Goal: Information Seeking & Learning: Find specific fact

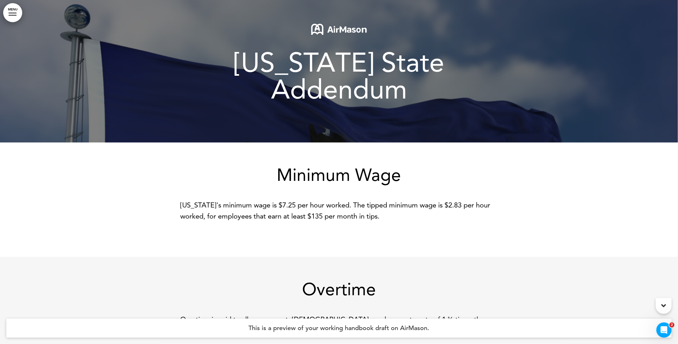
click at [338, 77] on span "[US_STATE] State Addendum" at bounding box center [339, 76] width 210 height 59
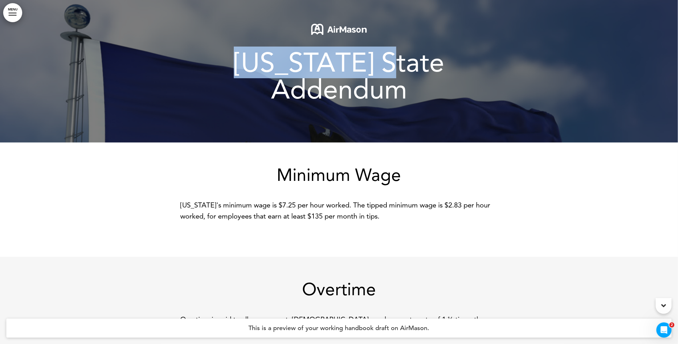
click at [338, 77] on span "[US_STATE] State Addendum" at bounding box center [339, 76] width 210 height 59
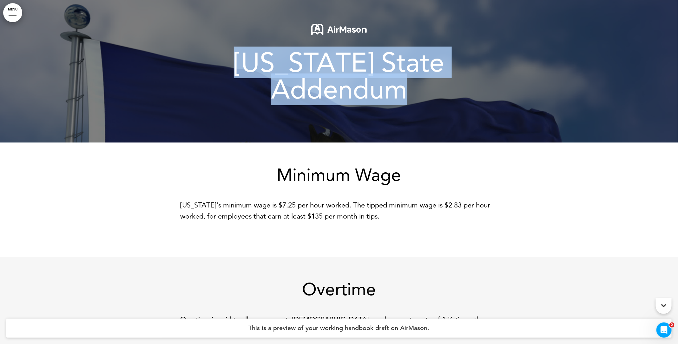
click at [338, 77] on span "[US_STATE] State Addendum" at bounding box center [339, 76] width 210 height 59
copy div "[US_STATE] State Addendum"
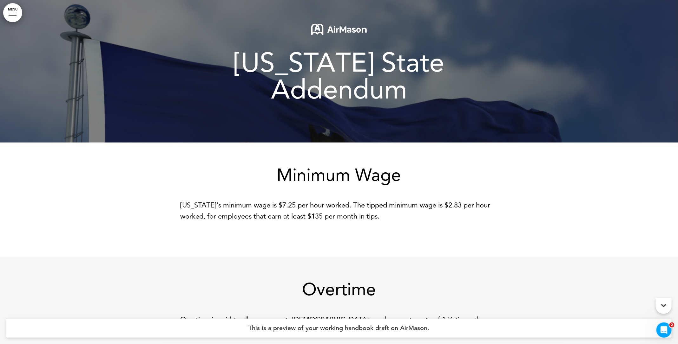
click at [280, 173] on h1 "Minimum Wage" at bounding box center [338, 174] width 317 height 17
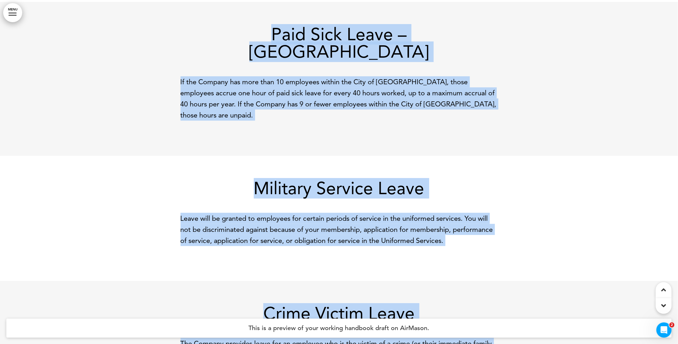
scroll to position [1728, 0]
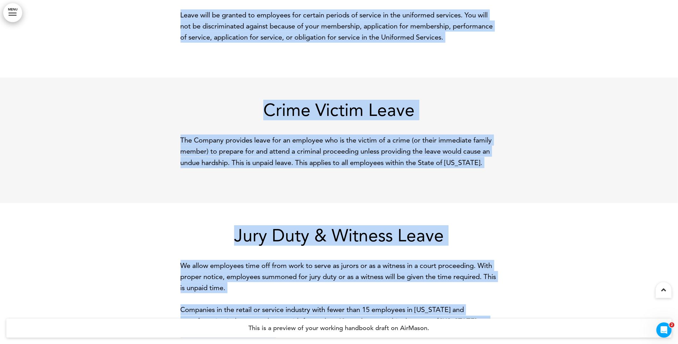
drag, startPoint x: 278, startPoint y: 173, endPoint x: 414, endPoint y: 375, distance: 243.5
copy div "Minimum Wage Pennsylvania's minimum wage is $7.25 per hour worked. The tipped m…"
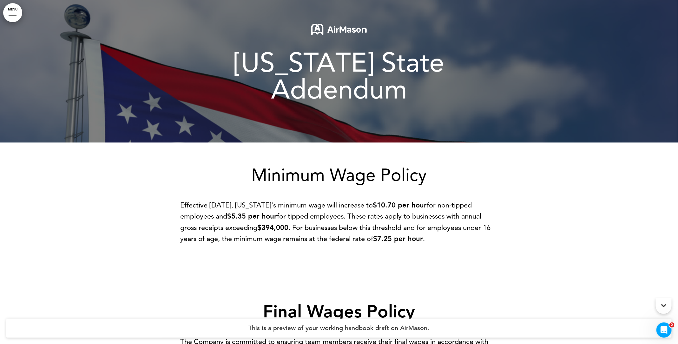
click at [255, 166] on h1 "Minimum Wage Policy" at bounding box center [338, 174] width 317 height 17
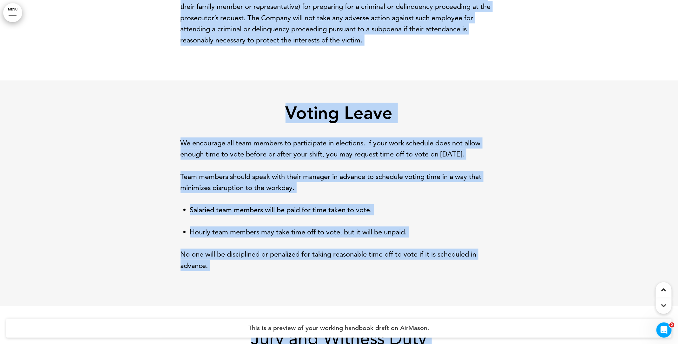
scroll to position [1494, 0]
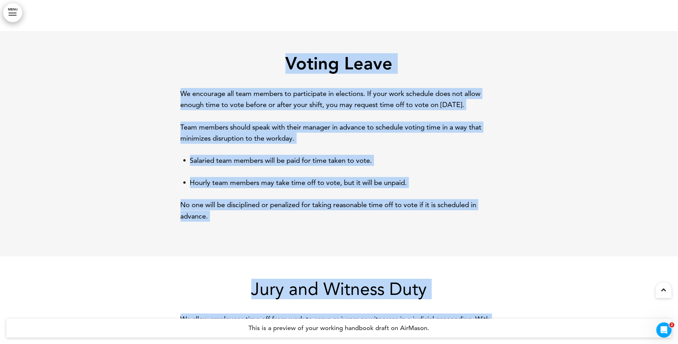
drag, startPoint x: 253, startPoint y: 149, endPoint x: 428, endPoint y: 360, distance: 274.0
copy div "Minimum Wage Policy Effective January 1, 2025, Ohio's minimum wage will increas…"
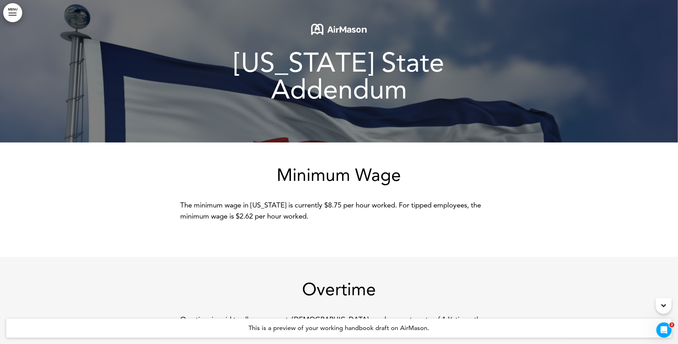
click at [271, 174] on h1 "Minimum Wage" at bounding box center [338, 174] width 317 height 17
click at [277, 175] on h1 "Minimum Wage" at bounding box center [338, 174] width 317 height 17
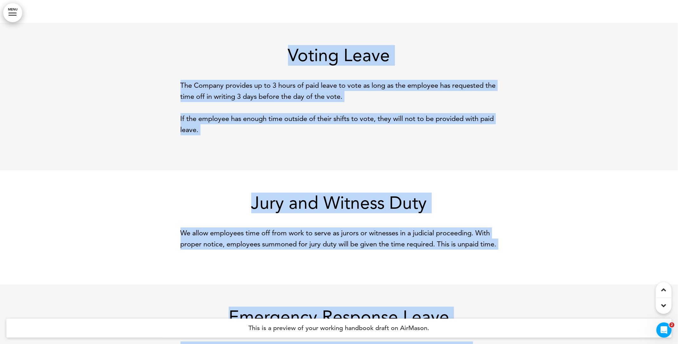
scroll to position [1240, 0]
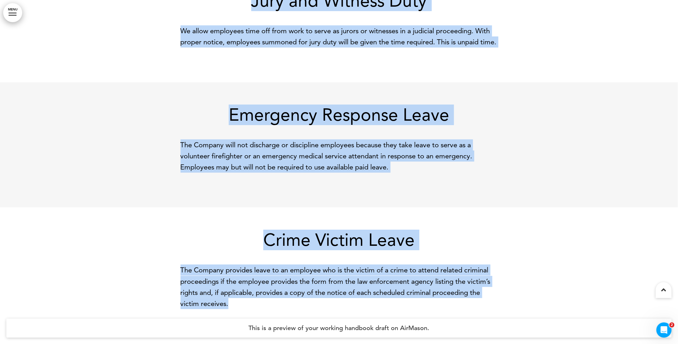
drag, startPoint x: 277, startPoint y: 175, endPoint x: 381, endPoint y: 367, distance: 217.5
copy div "Minimum Wage The minimum wage in West Virginia is currently $8.75 per hour work…"
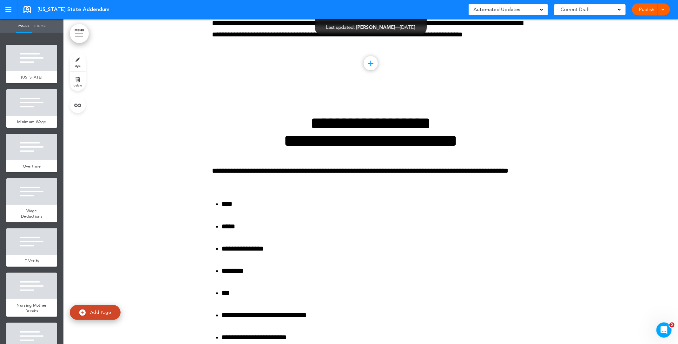
scroll to position [2590, 0]
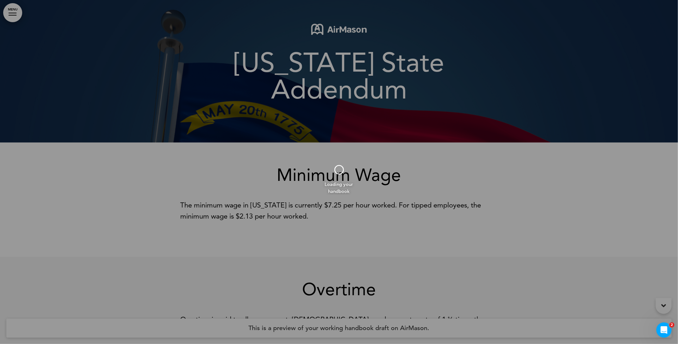
click at [245, 168] on div at bounding box center [339, 172] width 678 height 344
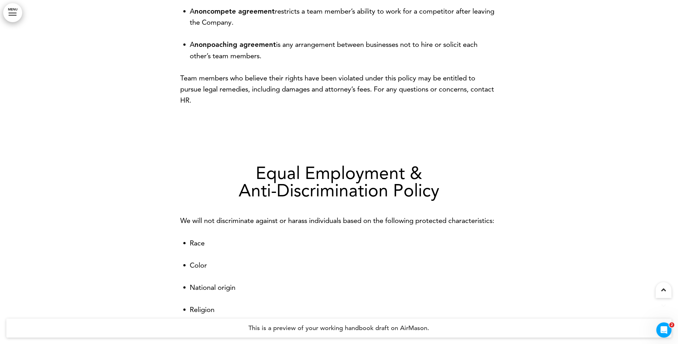
scroll to position [2290, 0]
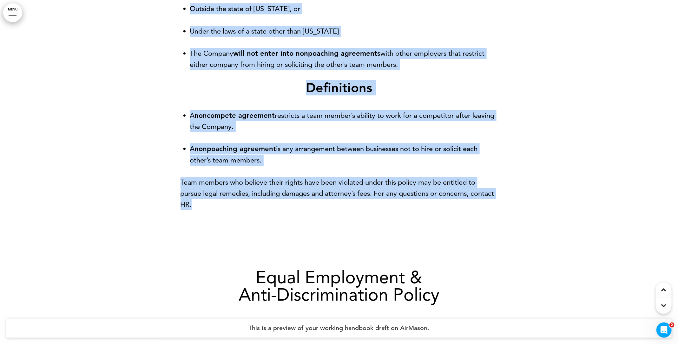
drag, startPoint x: 277, startPoint y: 172, endPoint x: 260, endPoint y: 221, distance: 51.6
copy div "Minimum Wage The minimum wage in North Carolina is currently $7.25 per hour wor…"
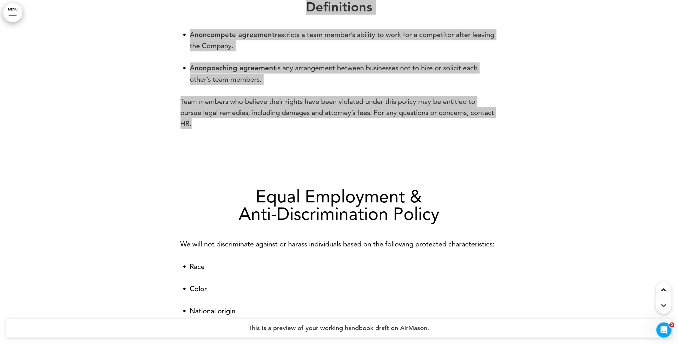
scroll to position [2372, 0]
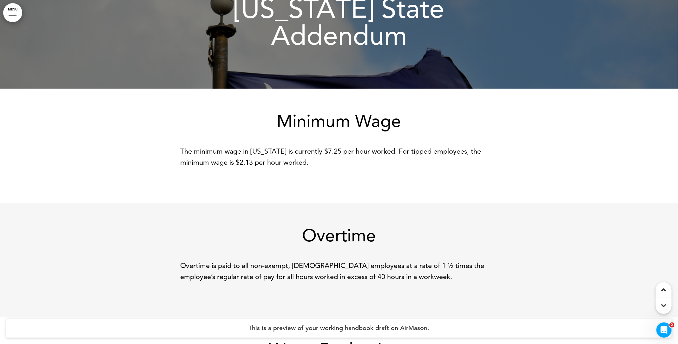
click at [279, 123] on h1 "Minimum Wage" at bounding box center [338, 121] width 317 height 17
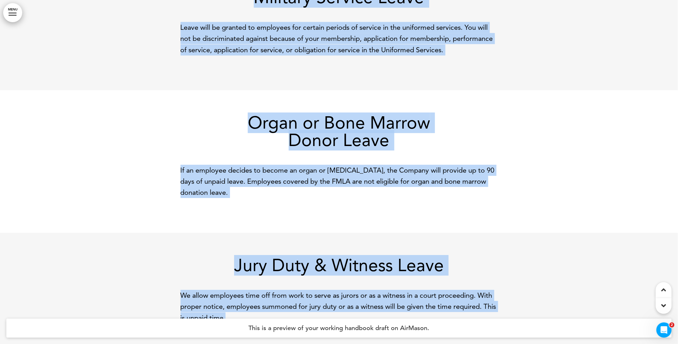
scroll to position [1073, 0]
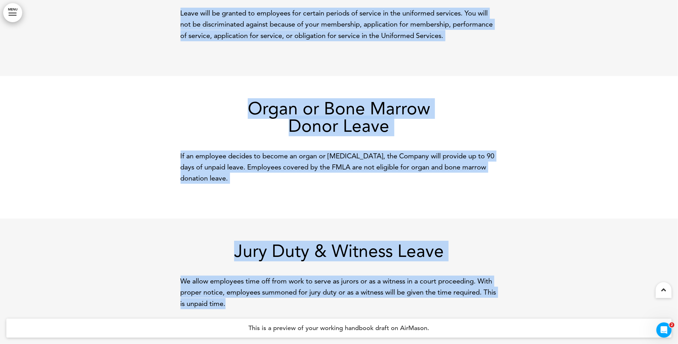
drag, startPoint x: 278, startPoint y: 123, endPoint x: 352, endPoint y: 311, distance: 202.4
copy div "Minimum Wage The minimum wage in South Carolina is currently $7.25 per hour wor…"
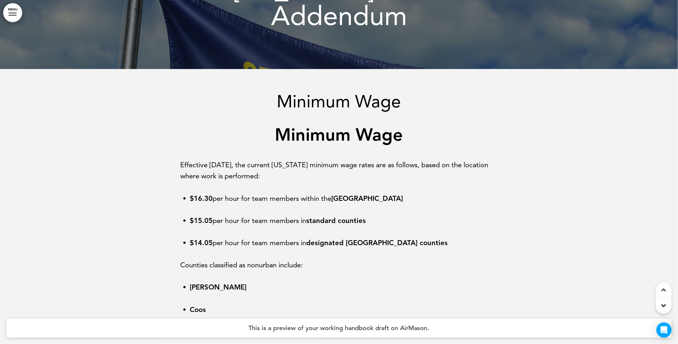
scroll to position [75, 0]
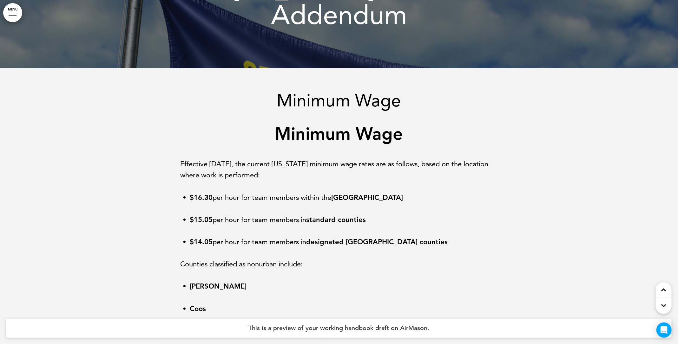
click at [280, 124] on strong "Minimum Wage" at bounding box center [339, 134] width 128 height 21
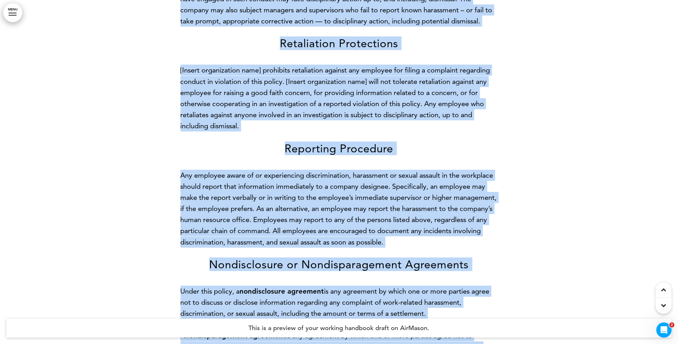
scroll to position [11618, 0]
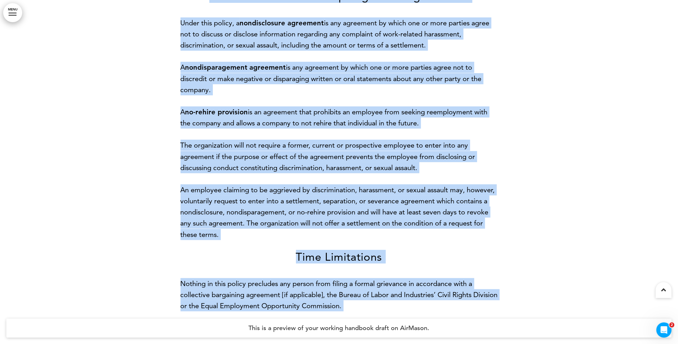
drag, startPoint x: 277, startPoint y: 107, endPoint x: 534, endPoint y: 292, distance: 316.4
copy div "Minimum Wage Effective July 1, 2025, the current Oregon minimum wage rates are …"
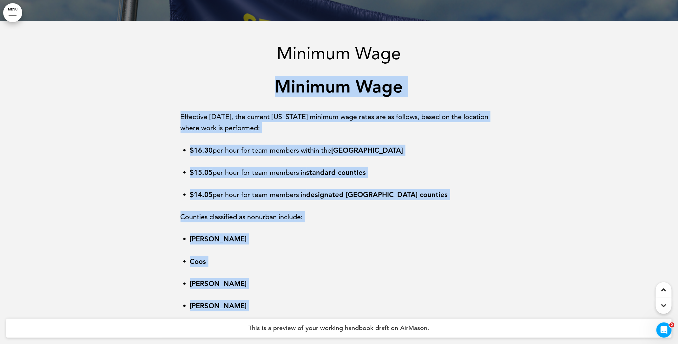
scroll to position [0, 0]
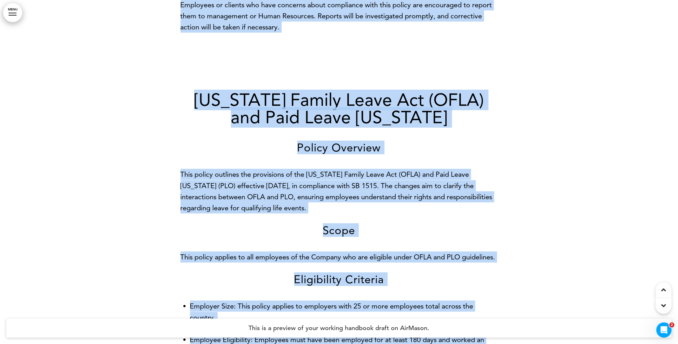
click at [325, 169] on p "This policy outlines the provisions of the Oregon Family Leave Act (OFLA) and P…" at bounding box center [338, 191] width 317 height 45
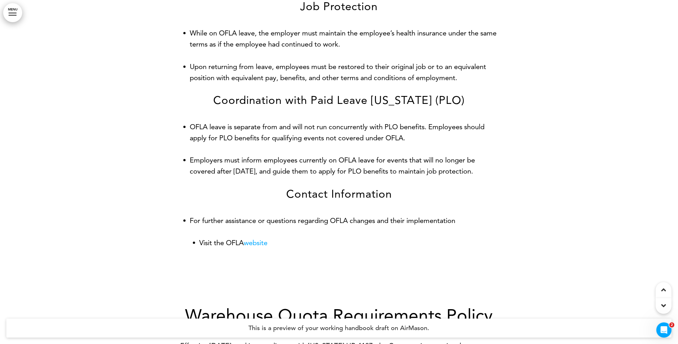
scroll to position [4855, 0]
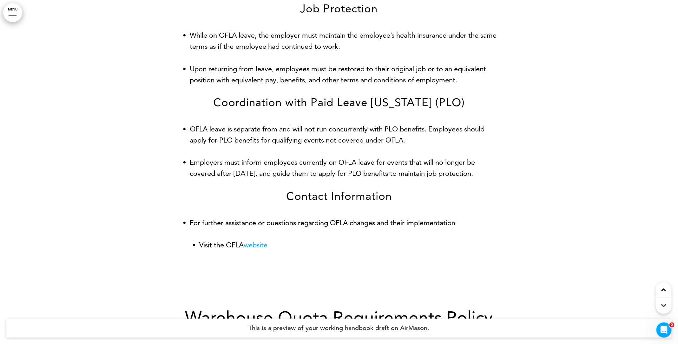
drag, startPoint x: 293, startPoint y: 217, endPoint x: 162, endPoint y: 102, distance: 174.4
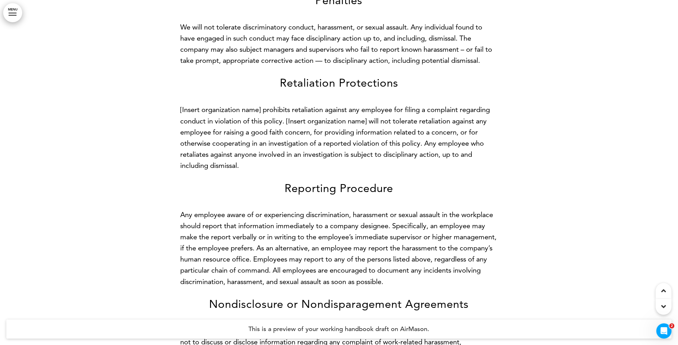
scroll to position [11306, 0]
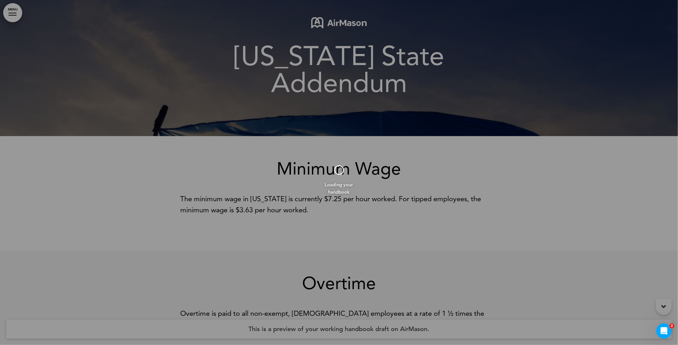
click at [313, 180] on div at bounding box center [339, 172] width 678 height 345
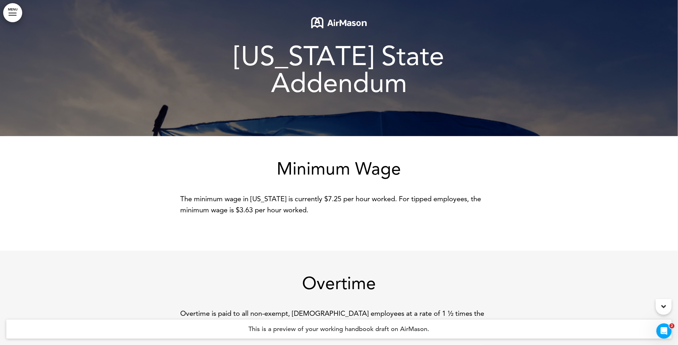
click at [281, 166] on h1 "Minimum Wage" at bounding box center [338, 168] width 317 height 17
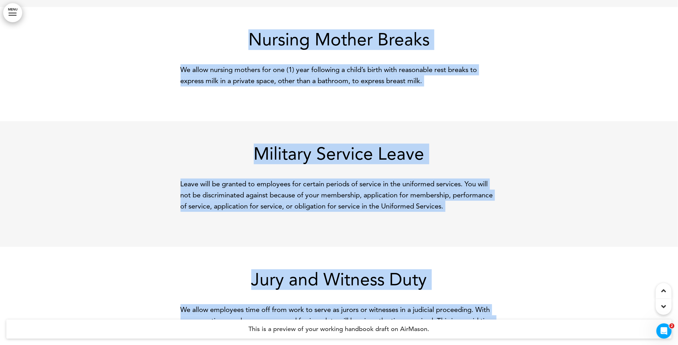
scroll to position [709, 0]
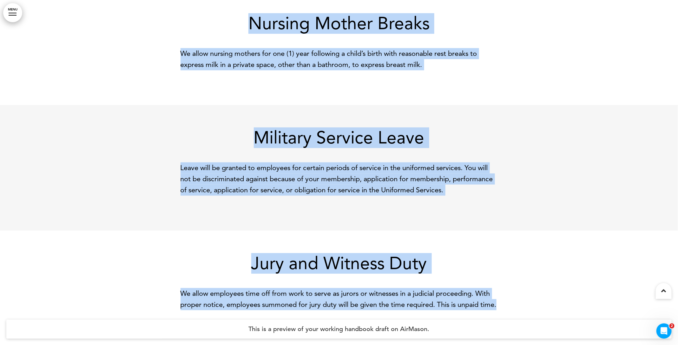
drag, startPoint x: 278, startPoint y: 166, endPoint x: 357, endPoint y: 306, distance: 160.6
copy div "Minimum Wage The minimum wage in Oklahoma is currently $7.25 per hour worked. F…"
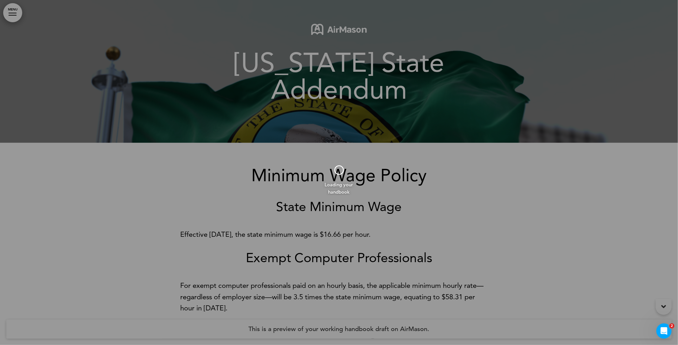
click at [244, 175] on div at bounding box center [339, 172] width 678 height 345
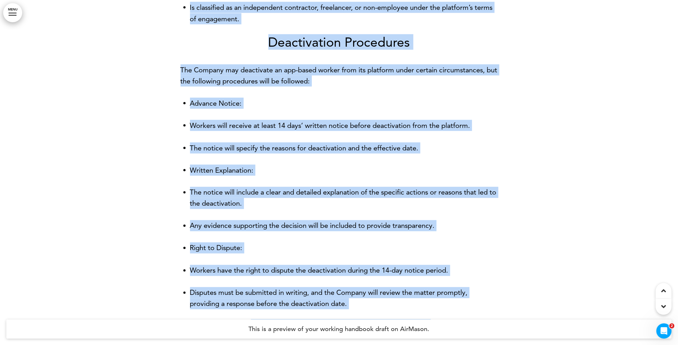
scroll to position [8848, 0]
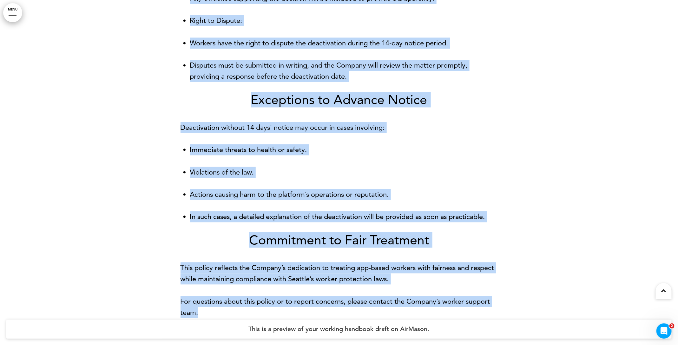
drag, startPoint x: 253, startPoint y: 172, endPoint x: 397, endPoint y: 358, distance: 235.5
copy div "Loremip Dolo Sitame Conse Adipisc Elit Seddoeius Tempori 1, 4593, utl etdol mag…"
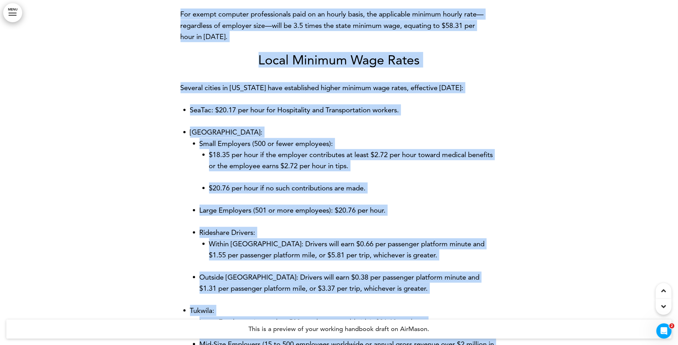
scroll to position [274, 0]
